Goal: Use online tool/utility: Utilize a website feature to perform a specific function

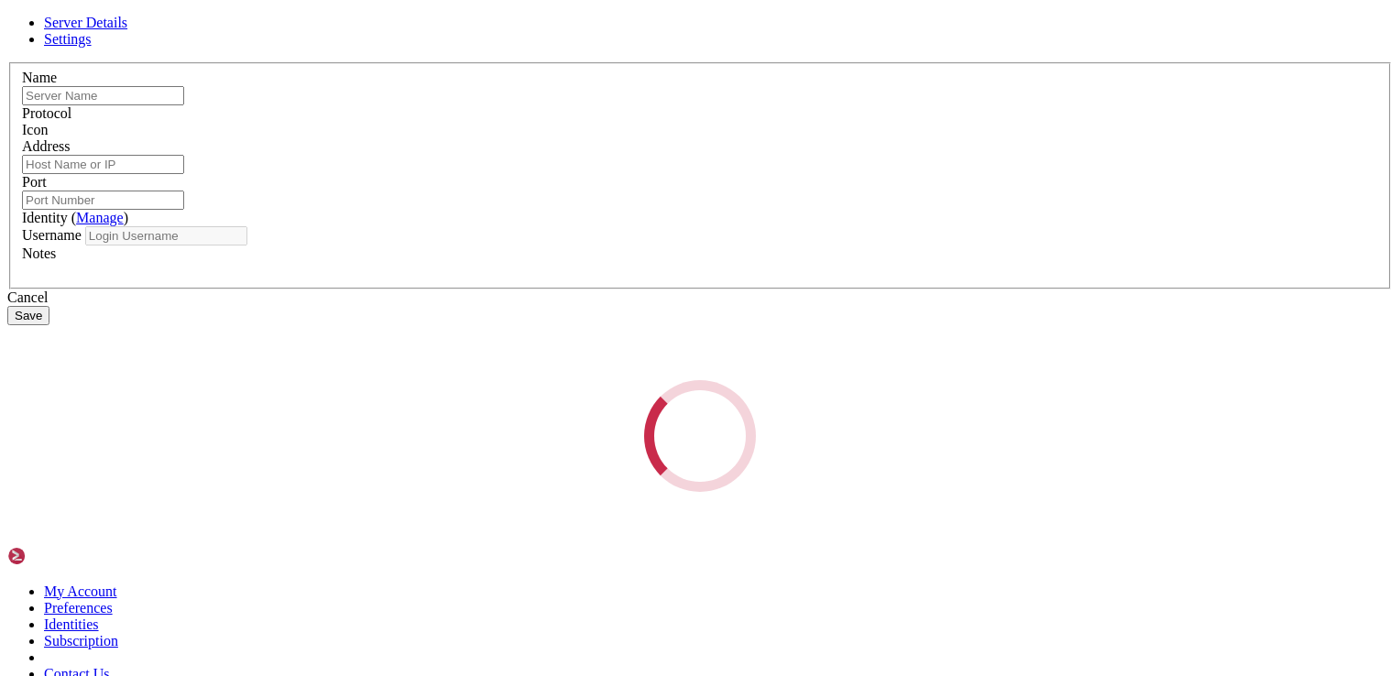
type input "dev recrea"
type input "[TECHNICAL_ID]"
type input "22"
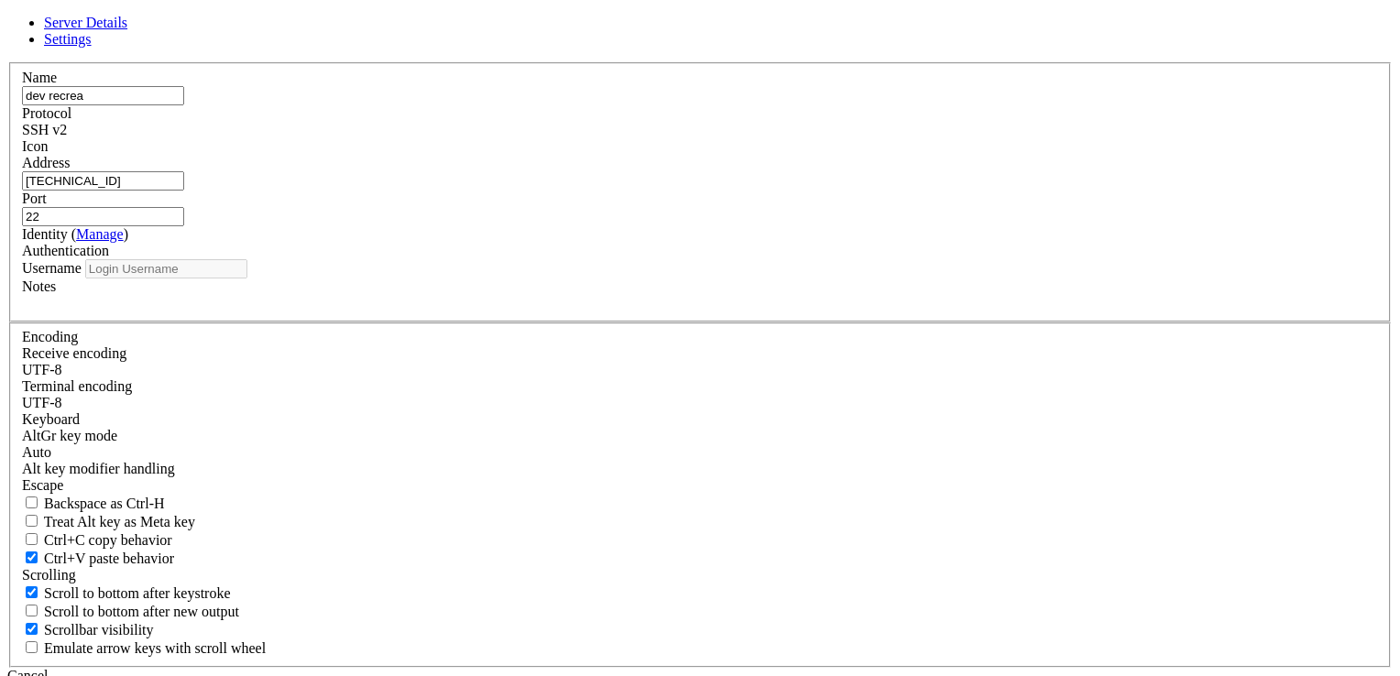
type input "root"
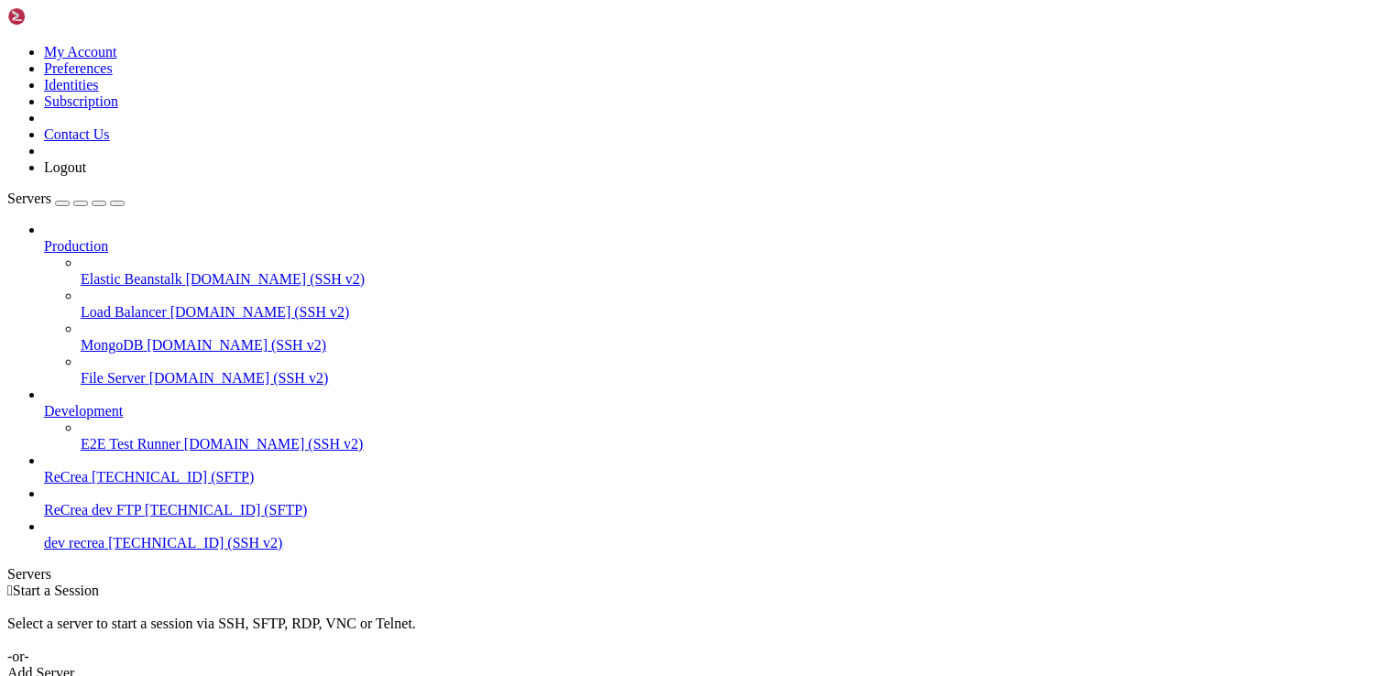
click at [176, 550] on span "[TECHNICAL_ID] (SSH v2)" at bounding box center [195, 543] width 174 height 16
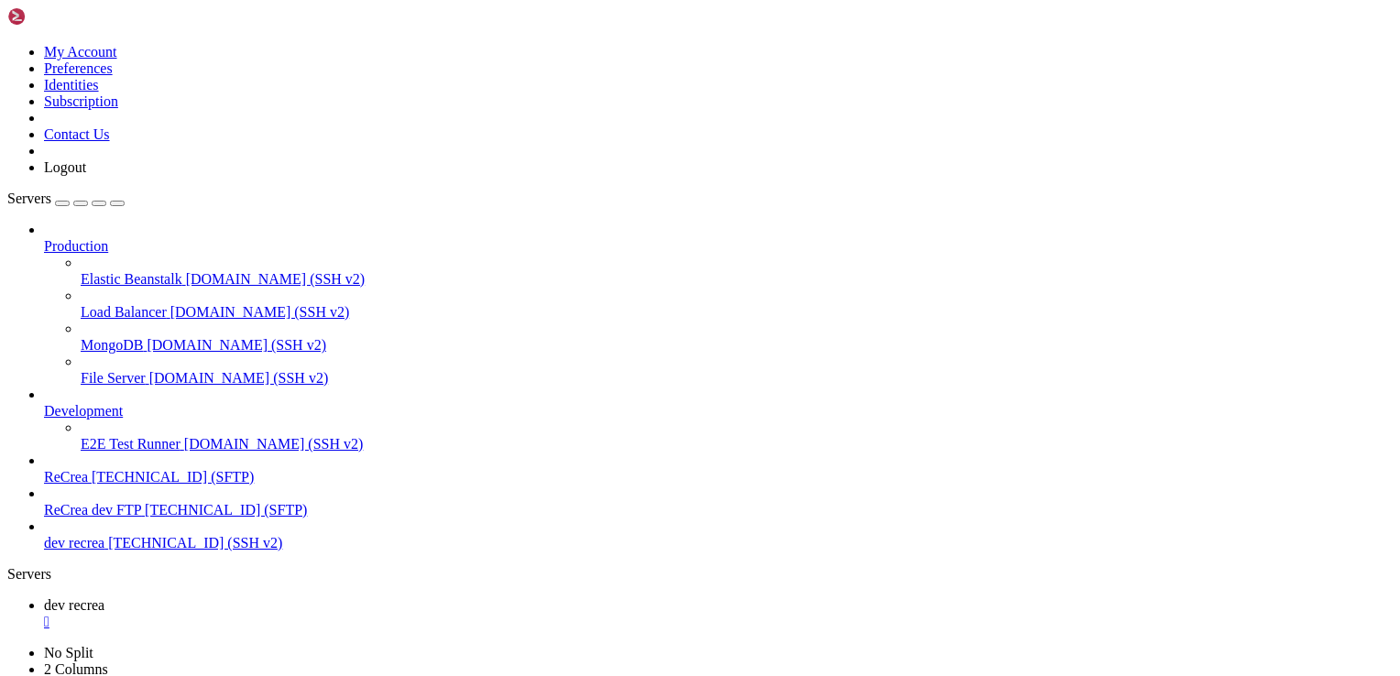
scroll to position [762, 0]
